Goal: Transaction & Acquisition: Purchase product/service

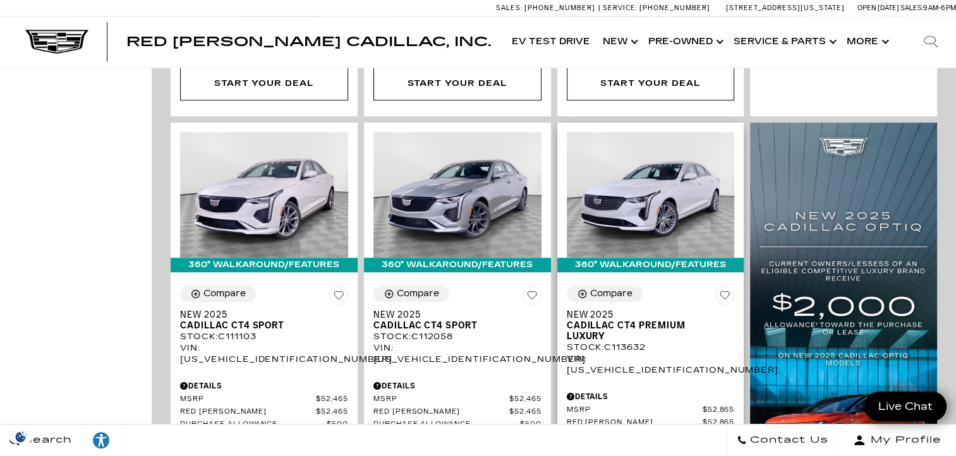
scroll to position [822, 0]
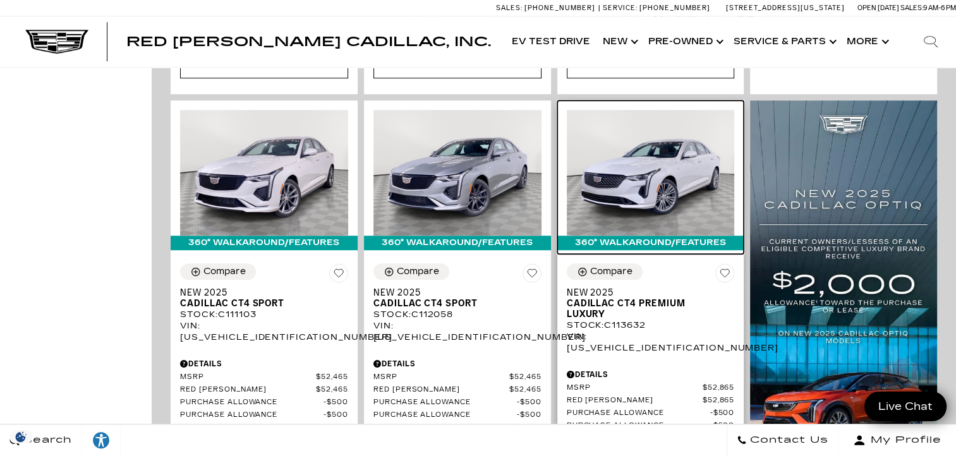
click at [637, 145] on img at bounding box center [651, 173] width 168 height 126
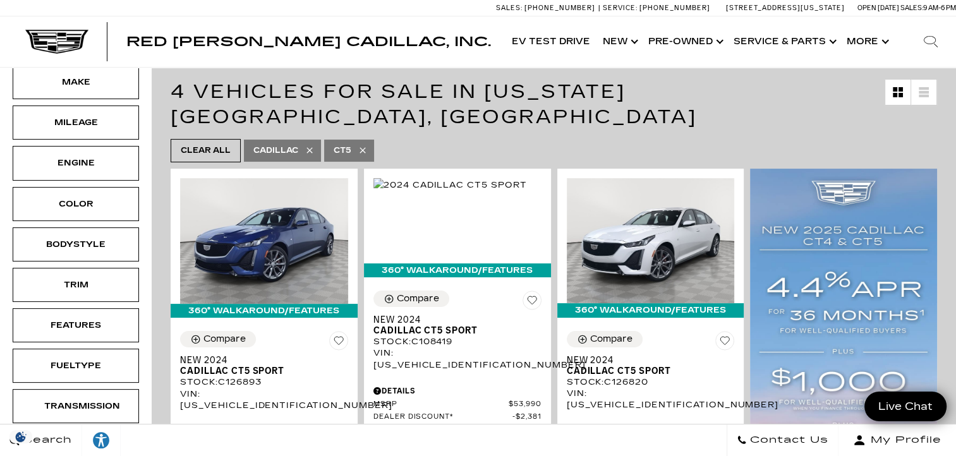
scroll to position [190, 0]
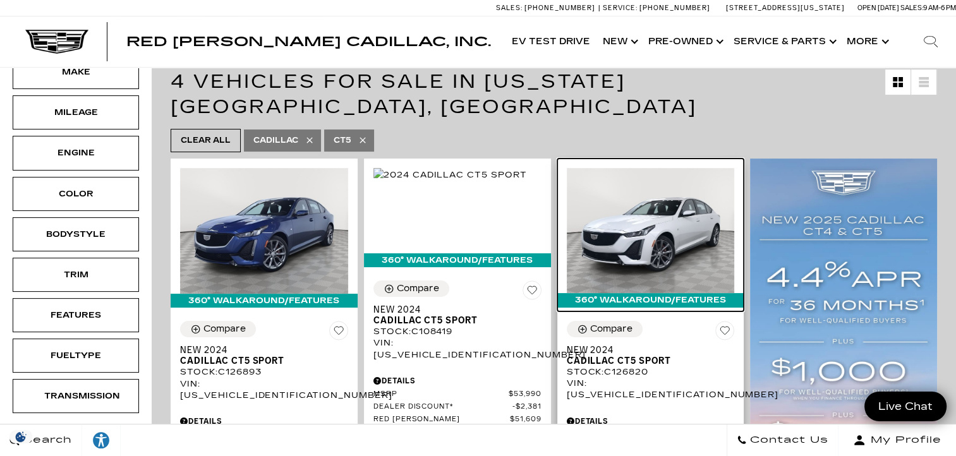
click at [671, 241] on img at bounding box center [651, 231] width 168 height 126
